Goal: Navigation & Orientation: Find specific page/section

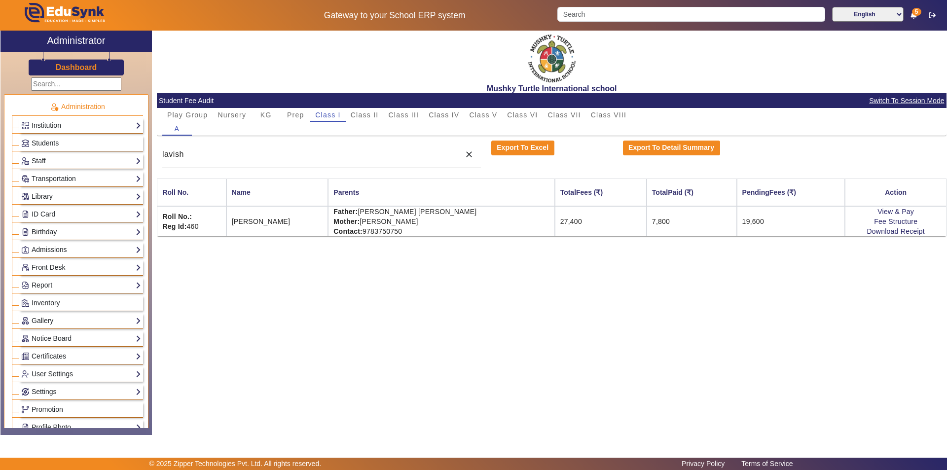
scroll to position [345, 0]
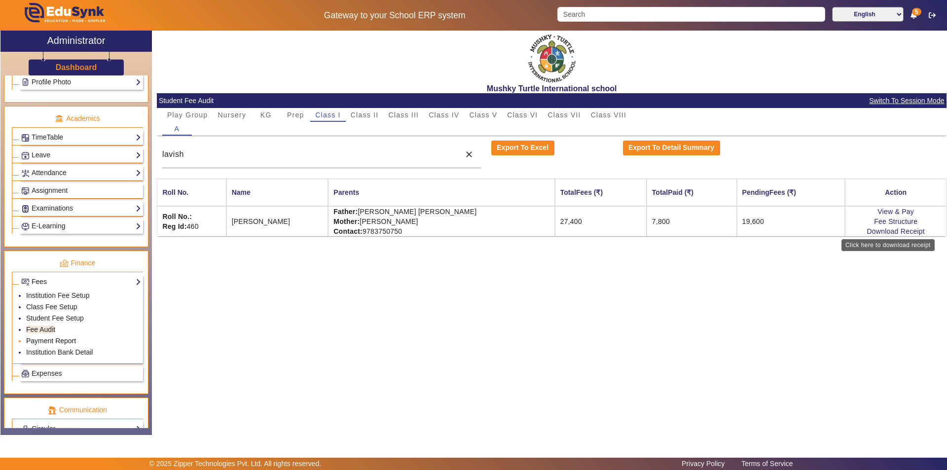
click at [65, 339] on link "Payment Report" at bounding box center [51, 341] width 50 height 8
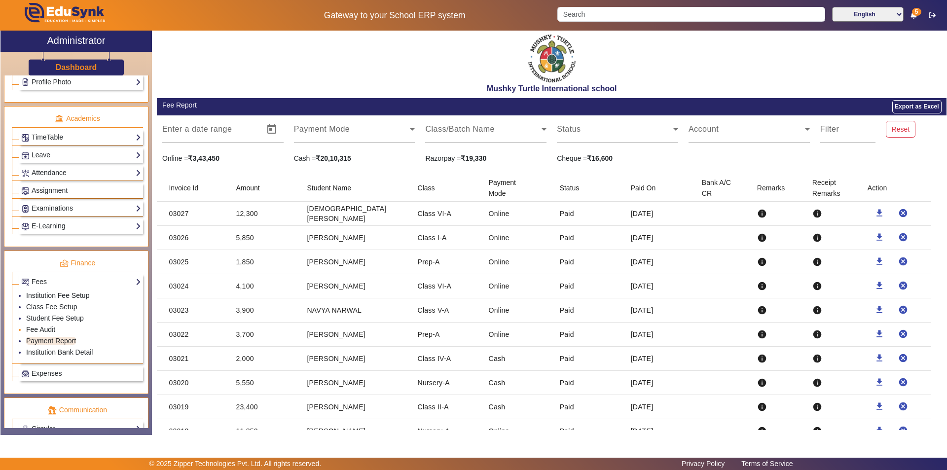
click at [43, 329] on link "Fee Audit" at bounding box center [40, 330] width 29 height 8
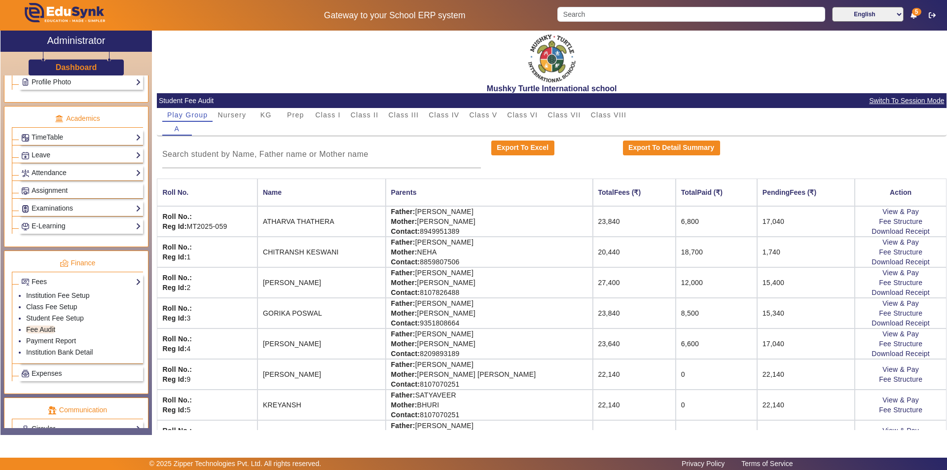
click at [910, 99] on span "Switch To Session Mode" at bounding box center [907, 100] width 76 height 11
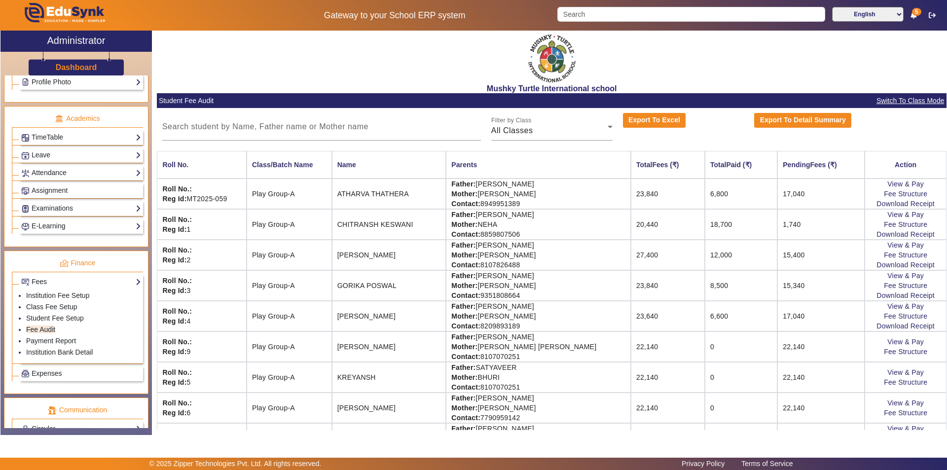
click at [905, 99] on span "Switch To Class Mode" at bounding box center [910, 100] width 69 height 11
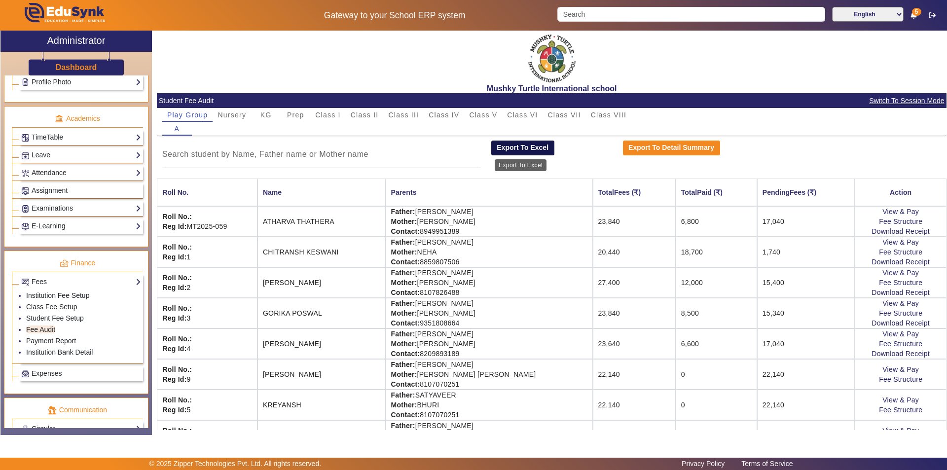
click at [515, 145] on button "Export To Excel" at bounding box center [522, 148] width 63 height 15
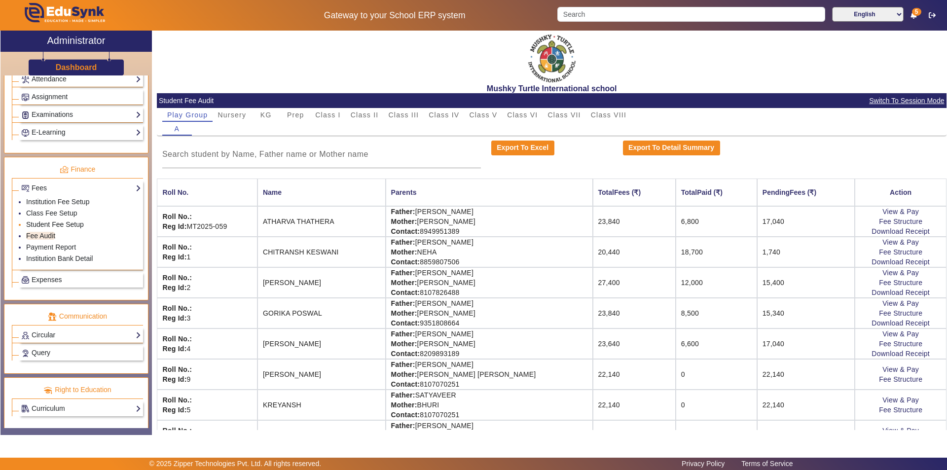
scroll to position [440, 0]
click at [71, 330] on link "Circular" at bounding box center [81, 334] width 120 height 11
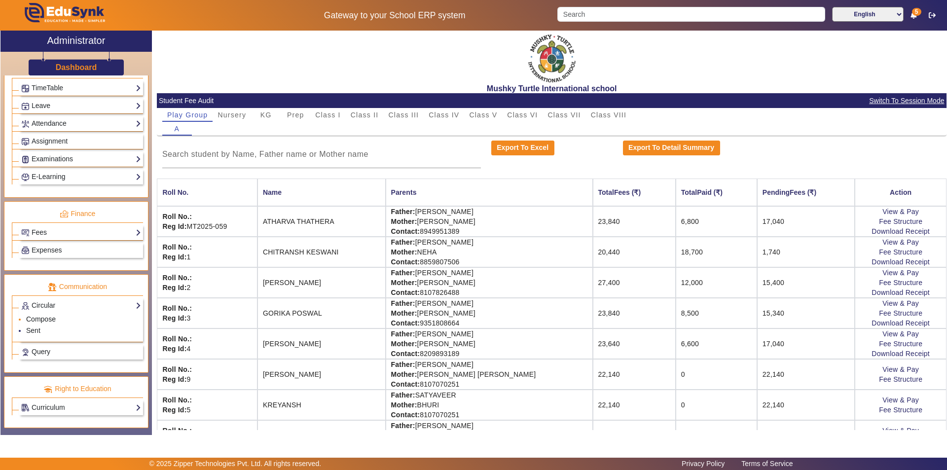
click at [46, 317] on link "Compose" at bounding box center [41, 319] width 30 height 8
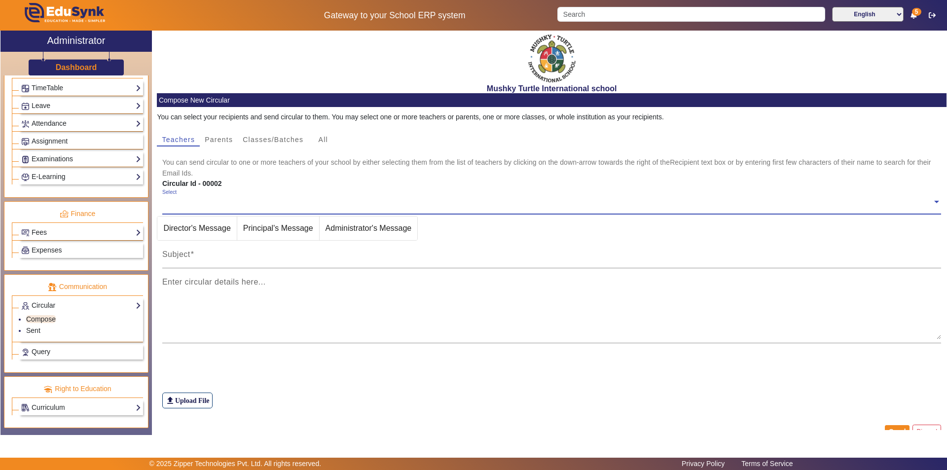
scroll to position [345, 0]
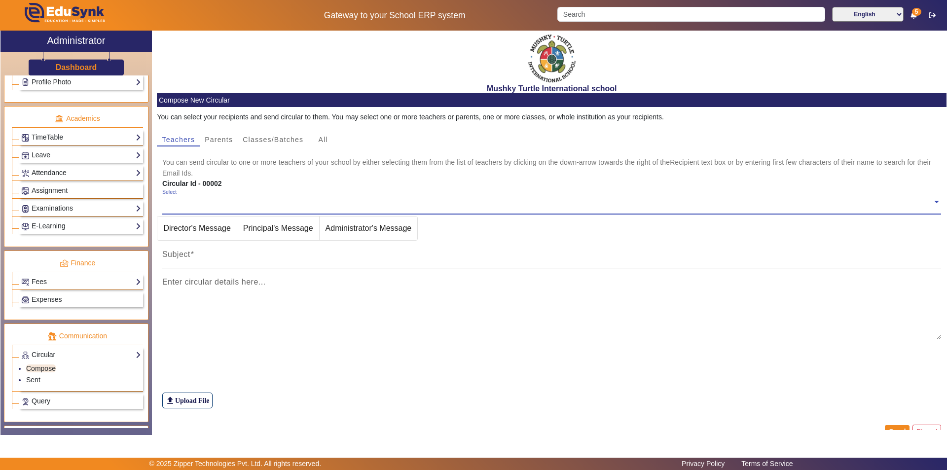
click at [84, 172] on link "Attendance" at bounding box center [81, 172] width 120 height 11
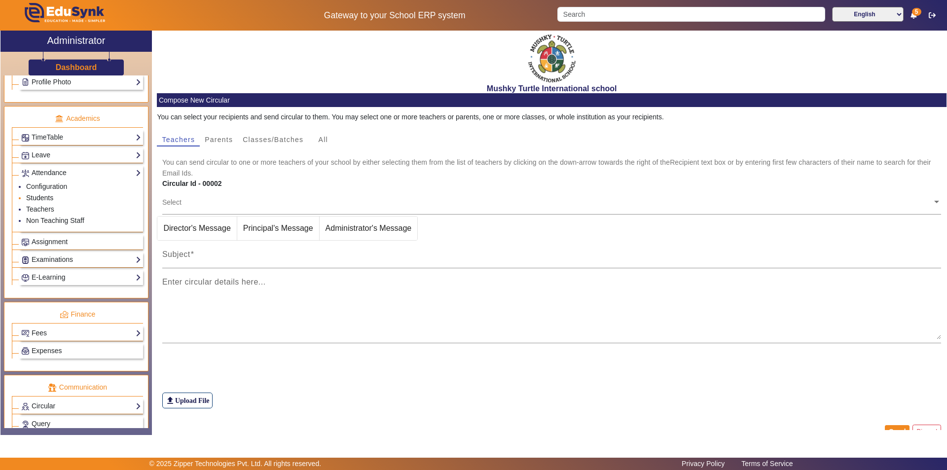
click at [45, 197] on link "Students" at bounding box center [39, 198] width 27 height 8
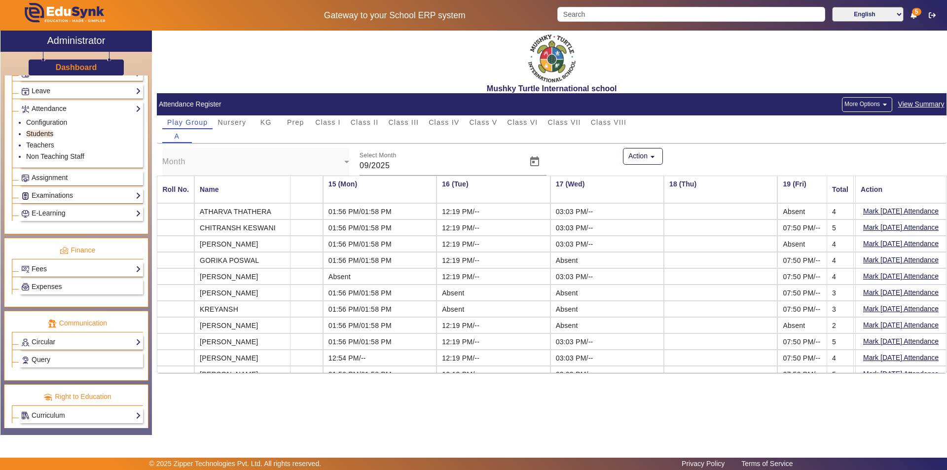
scroll to position [417, 0]
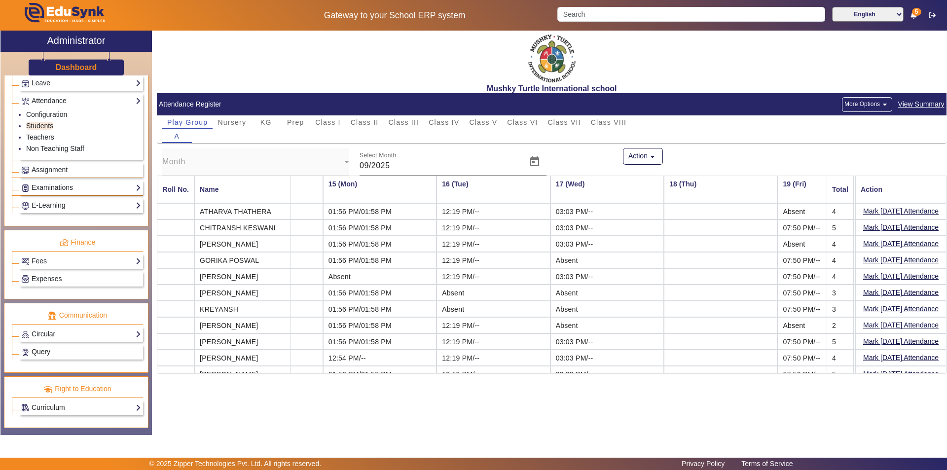
click at [54, 354] on link "Query" at bounding box center [81, 351] width 120 height 11
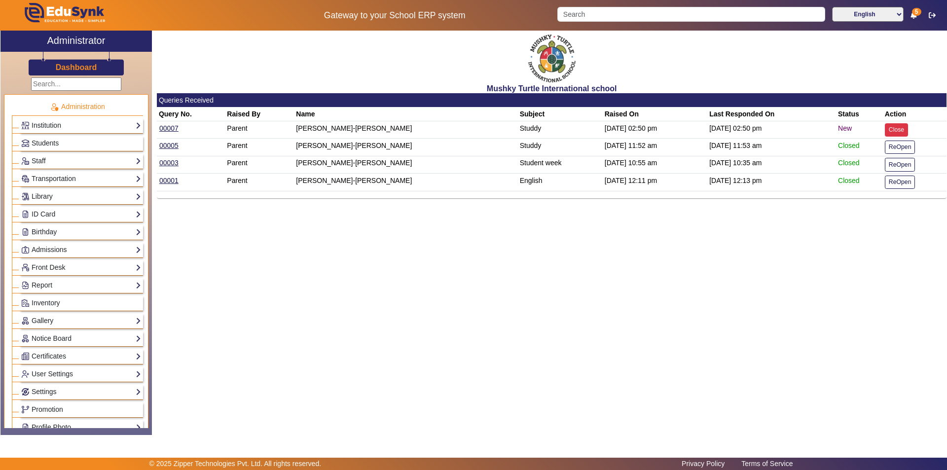
click at [908, 130] on button "Close" at bounding box center [896, 129] width 23 height 13
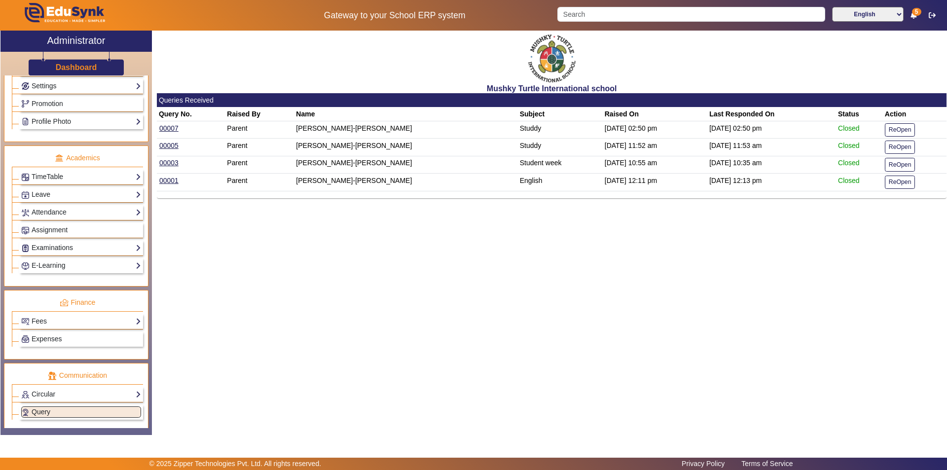
scroll to position [345, 0]
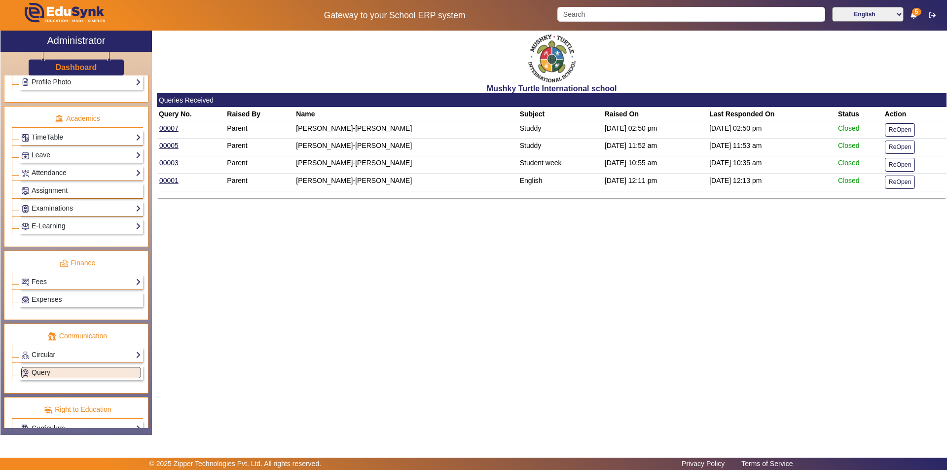
click at [89, 132] on link "TimeTable" at bounding box center [81, 137] width 120 height 11
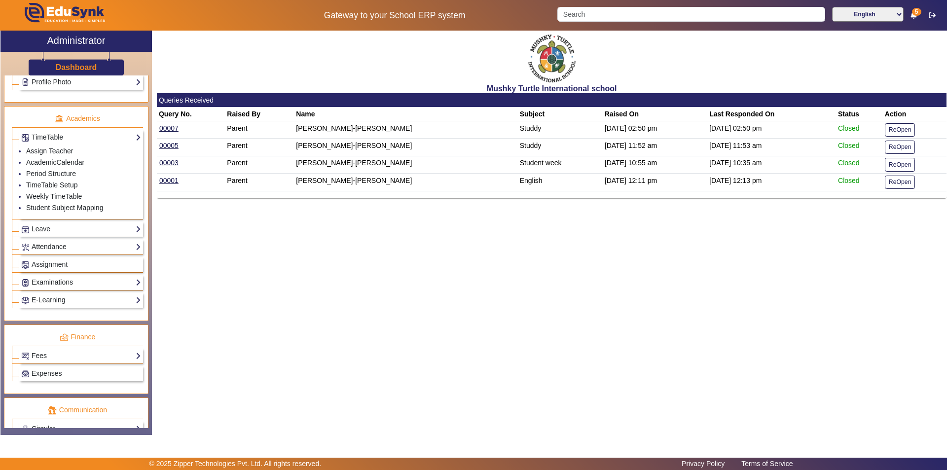
click at [81, 284] on link "Examinations" at bounding box center [81, 282] width 120 height 11
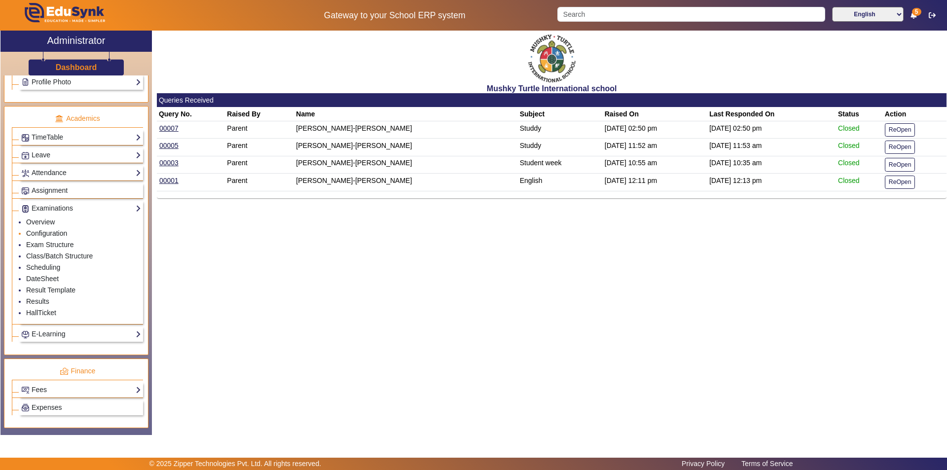
click at [45, 231] on link "Configuration" at bounding box center [46, 233] width 41 height 8
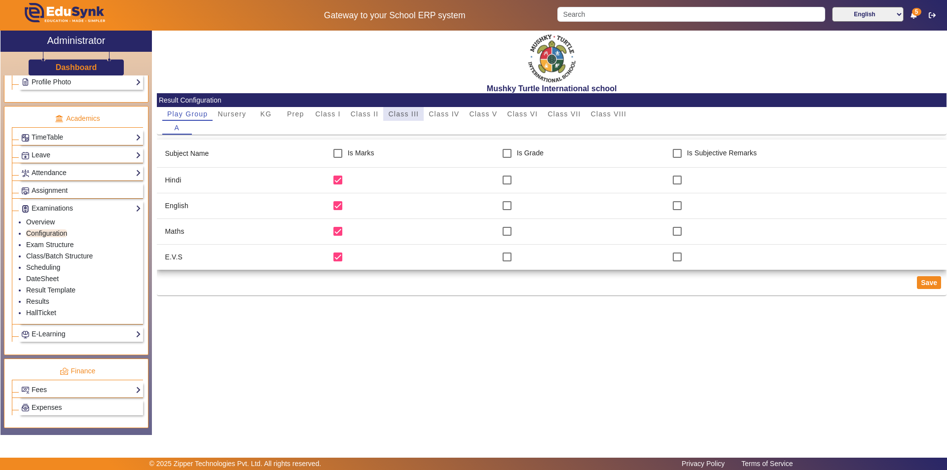
click at [410, 116] on span "Class III" at bounding box center [403, 114] width 31 height 7
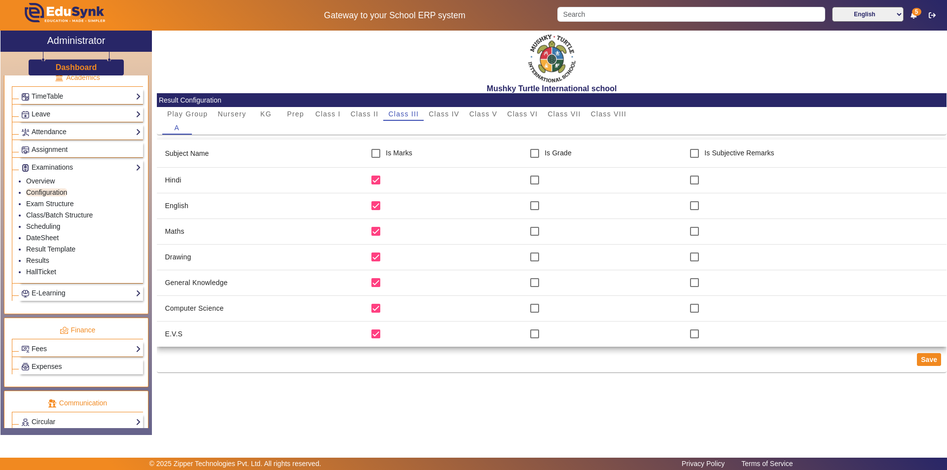
scroll to position [376, 0]
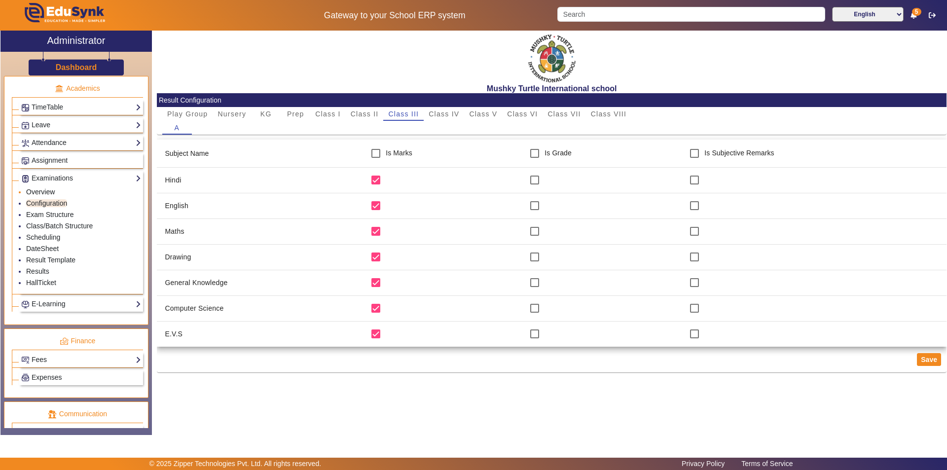
click at [48, 192] on link "Overview" at bounding box center [40, 192] width 29 height 8
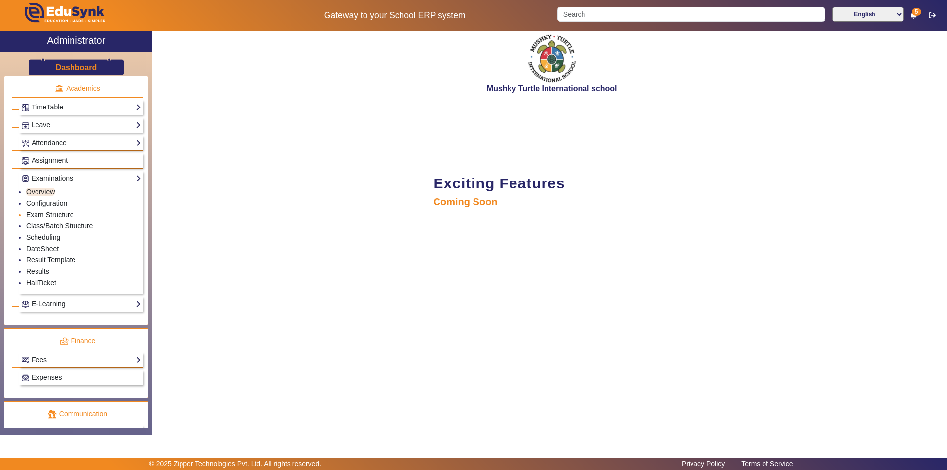
click at [56, 213] on link "Exam Structure" at bounding box center [49, 215] width 47 height 8
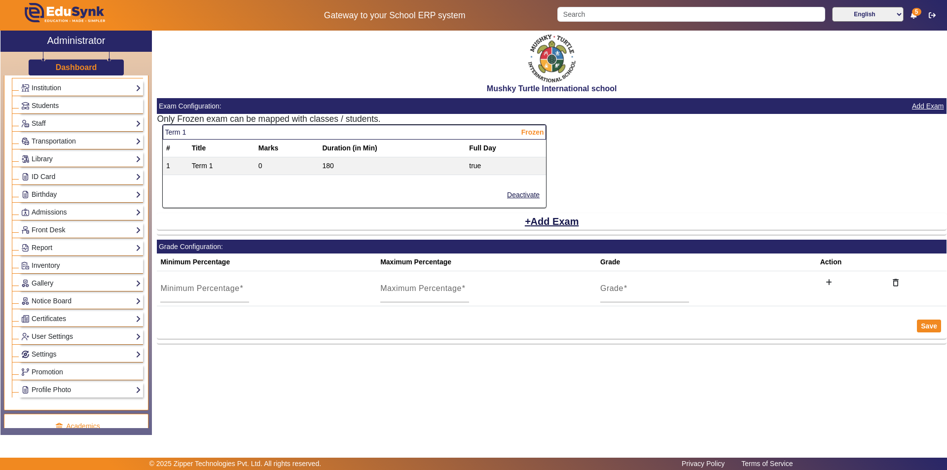
scroll to position [30, 0]
